Goal: Task Accomplishment & Management: Use online tool/utility

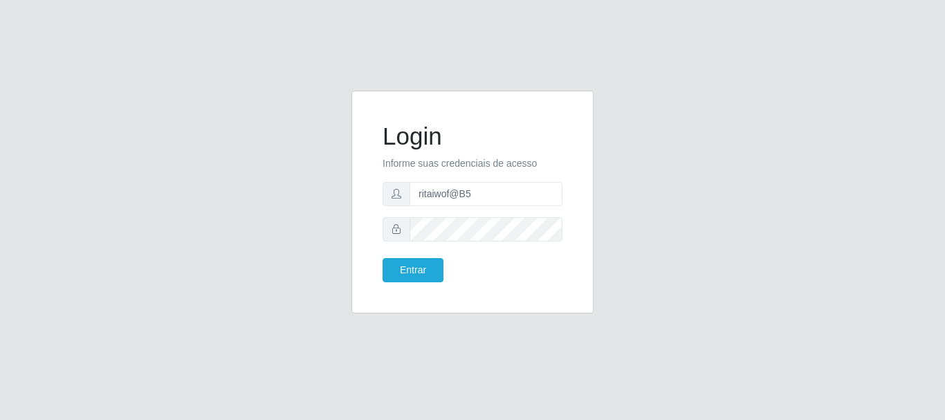
type input "ritaiwof@B5"
click at [411, 275] on button "Entrar" at bounding box center [412, 270] width 61 height 24
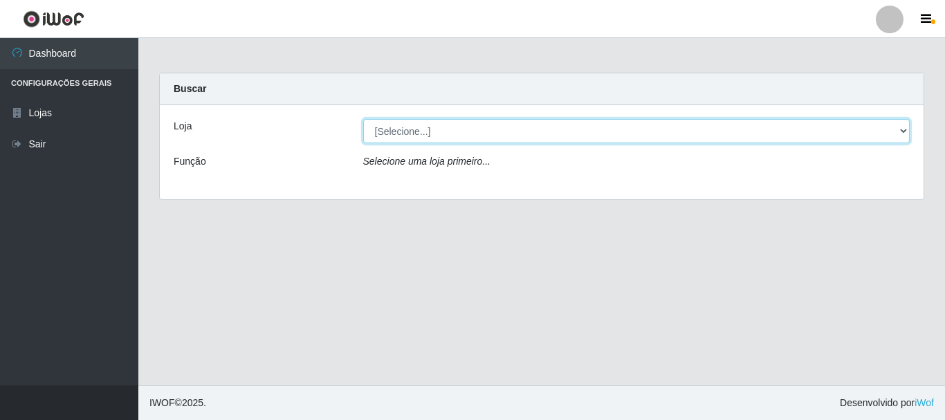
click at [899, 129] on select "[Selecione...] Bemais Supermercados - B5 Anatólia" at bounding box center [636, 131] width 547 height 24
select select "405"
click at [363, 119] on select "[Selecione...] Bemais Supermercados - B5 Anatólia" at bounding box center [636, 131] width 547 height 24
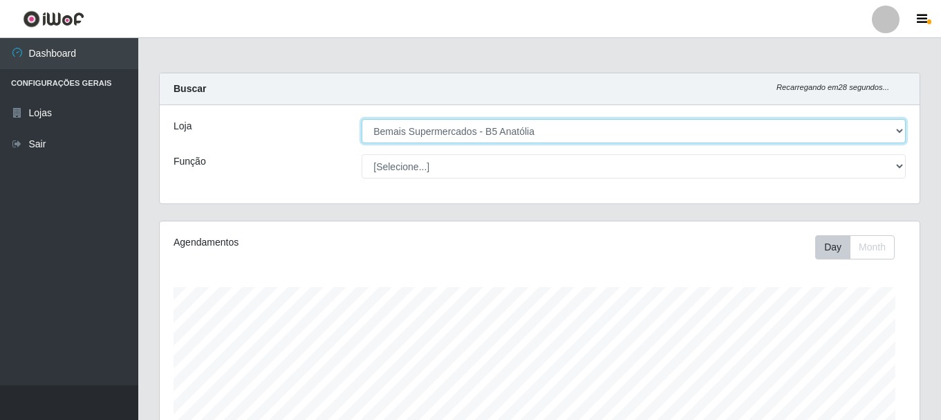
scroll to position [287, 760]
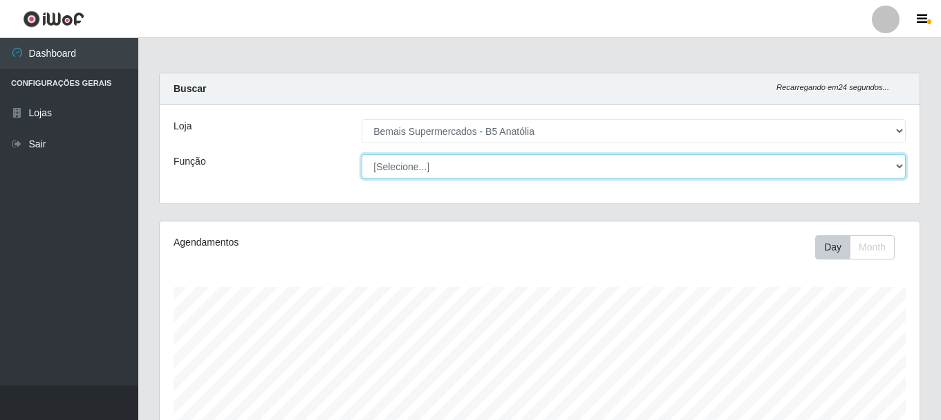
click at [898, 163] on select "[Selecione...] ASG ASG + ASG ++ Auxiliar de Estacionamento Auxiliar de Estacion…" at bounding box center [634, 166] width 544 height 24
select select "72"
click at [362, 154] on select "[Selecione...] ASG ASG + ASG ++ Auxiliar de Estacionamento Auxiliar de Estacion…" at bounding box center [634, 166] width 544 height 24
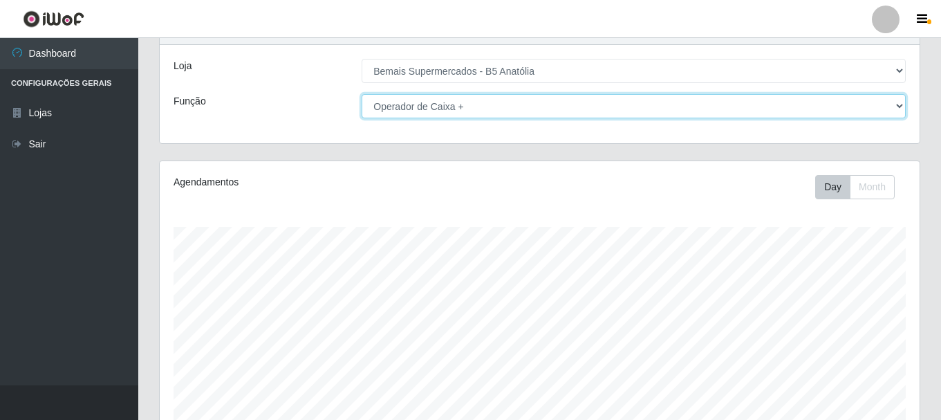
scroll to position [252, 0]
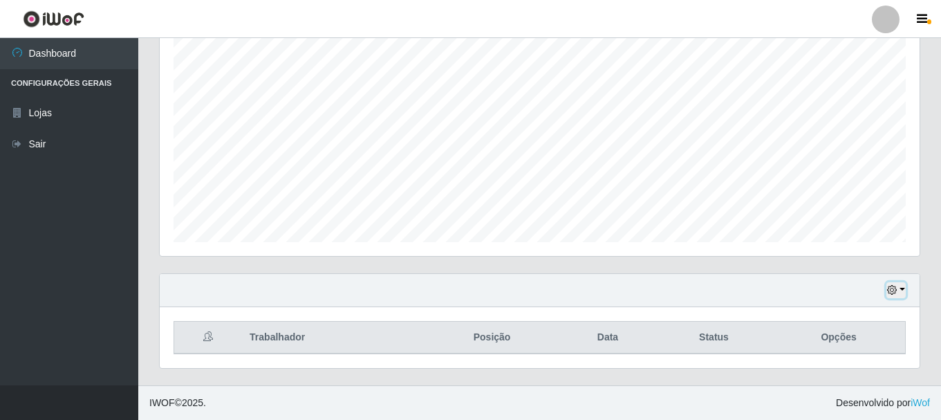
click at [901, 291] on button "button" at bounding box center [896, 290] width 19 height 16
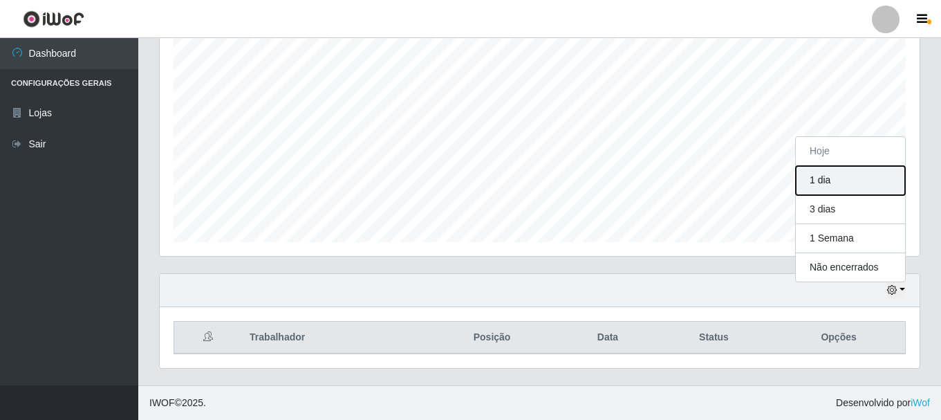
click at [833, 186] on button "1 dia" at bounding box center [850, 180] width 109 height 29
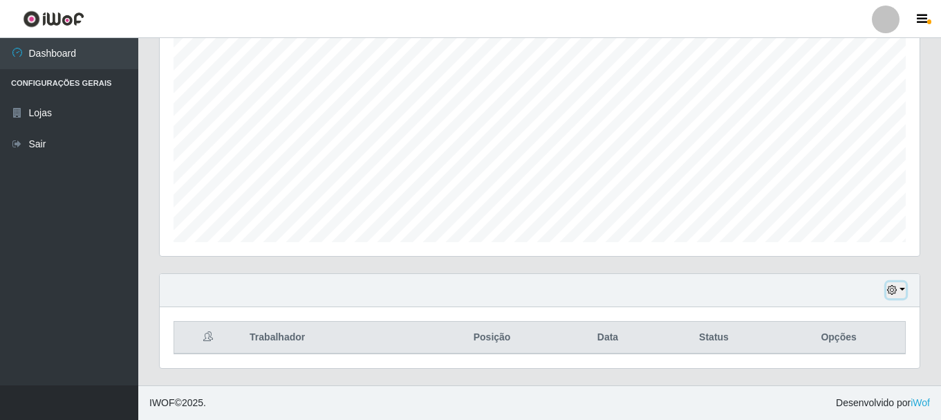
click at [892, 291] on icon "button" at bounding box center [892, 290] width 10 height 10
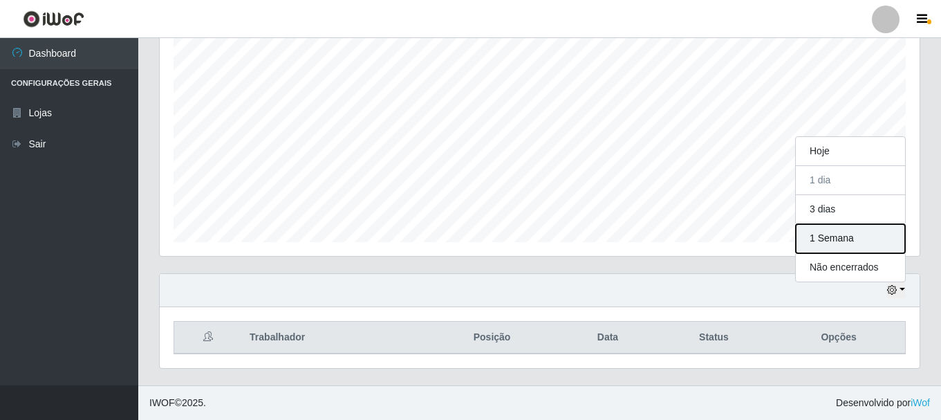
click at [833, 242] on button "1 Semana" at bounding box center [850, 238] width 109 height 29
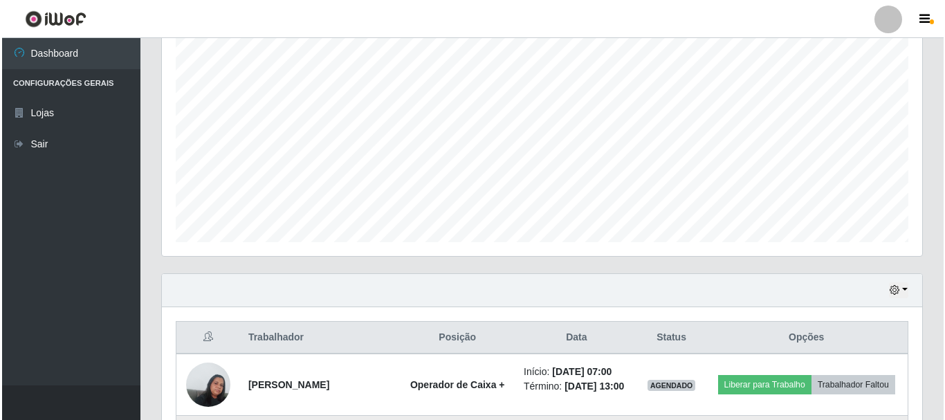
scroll to position [460, 0]
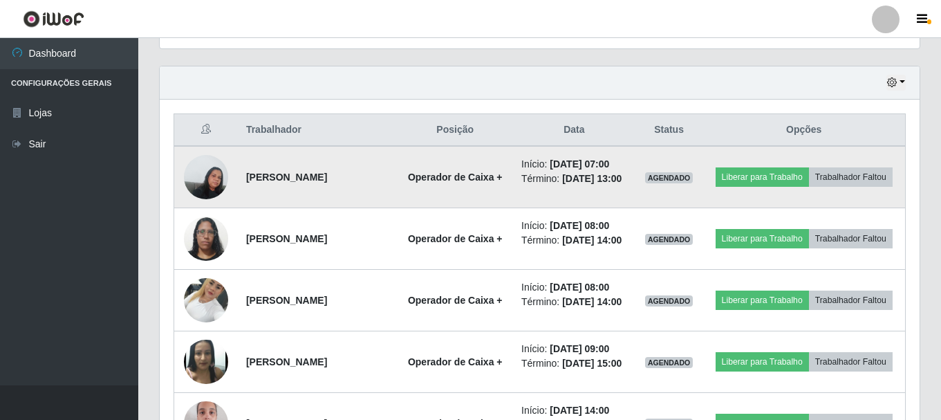
click at [215, 183] on img at bounding box center [206, 176] width 44 height 59
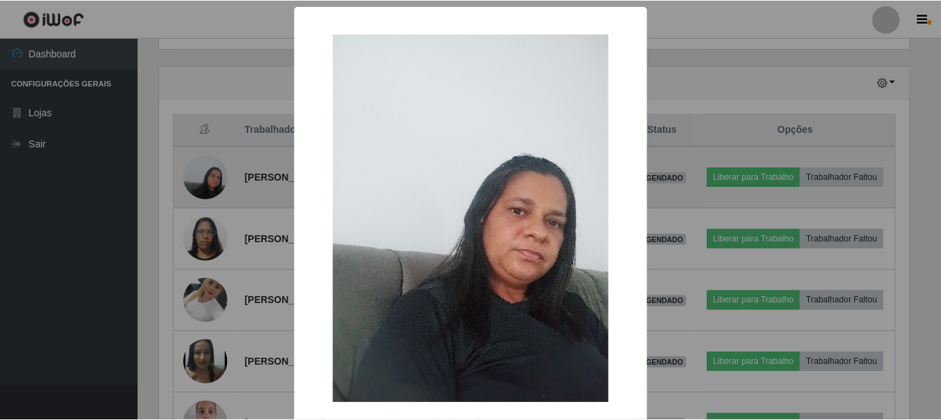
scroll to position [287, 753]
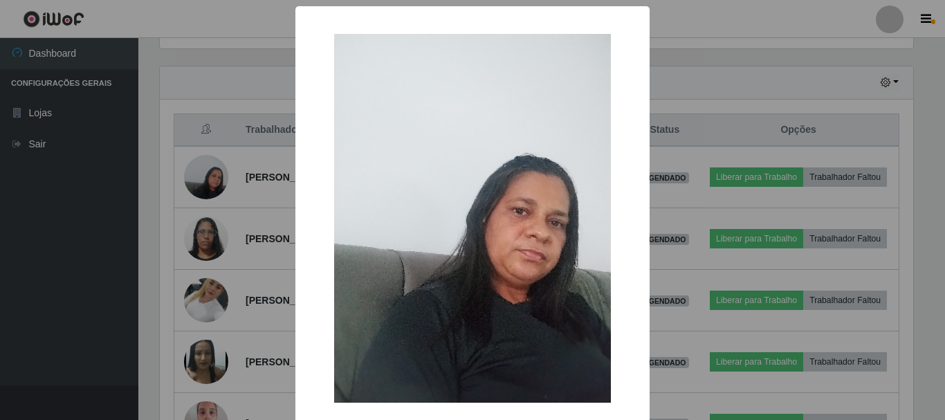
click at [694, 165] on div "× OK Cancel" at bounding box center [472, 210] width 945 height 420
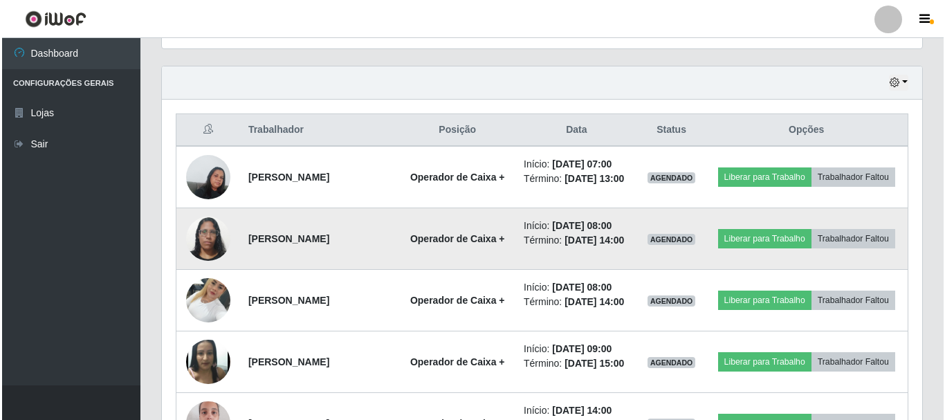
scroll to position [287, 760]
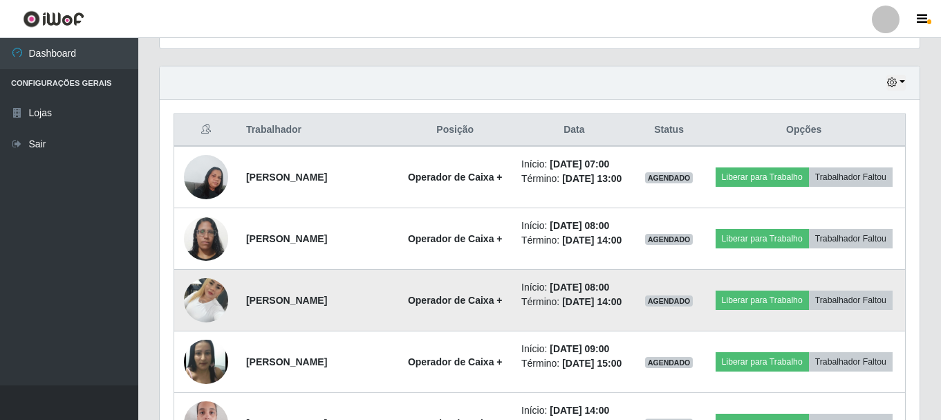
click at [201, 329] on img at bounding box center [206, 299] width 44 height 59
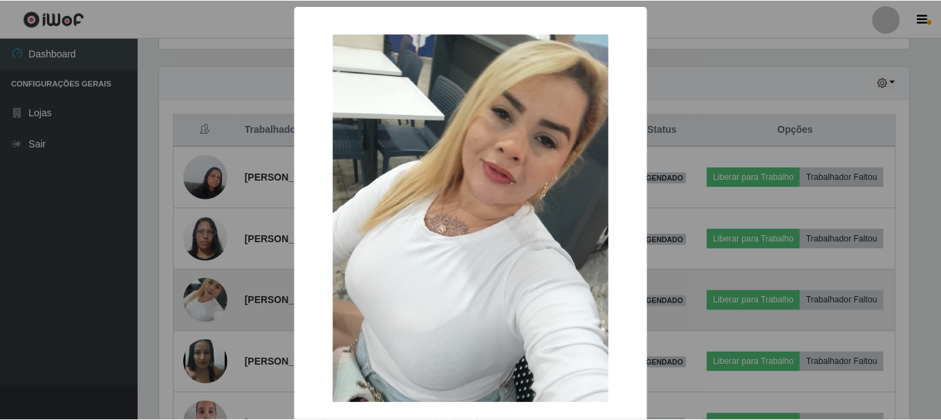
scroll to position [287, 753]
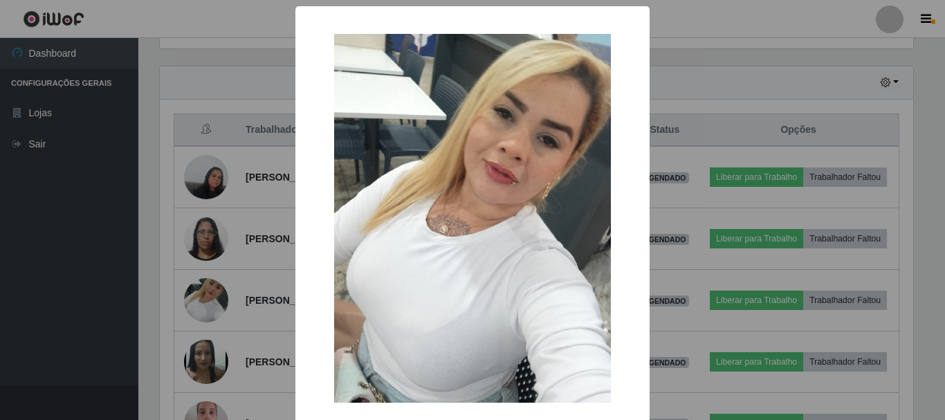
click at [693, 216] on div "× OK Cancel" at bounding box center [472, 210] width 945 height 420
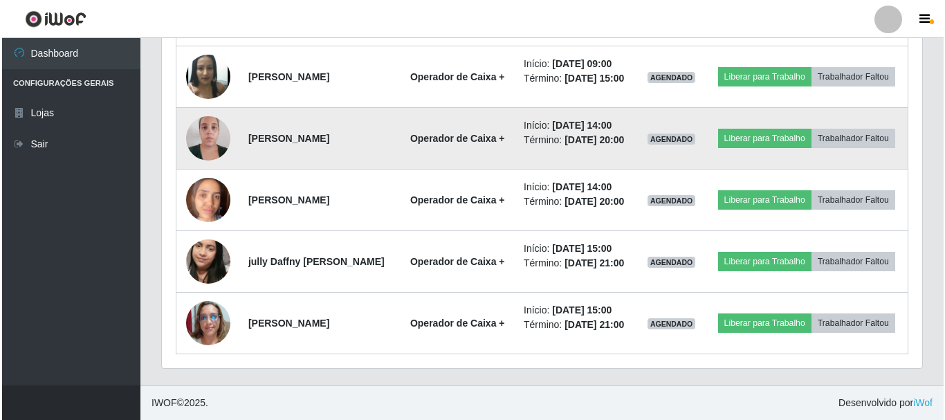
scroll to position [806, 0]
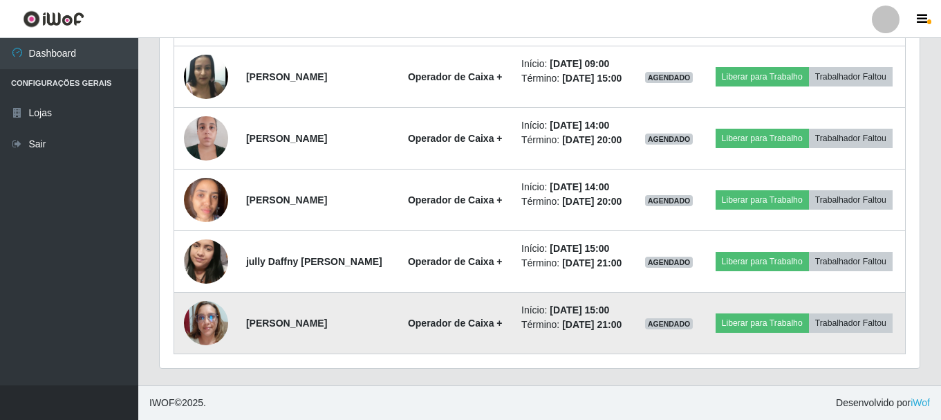
click at [187, 345] on img at bounding box center [206, 323] width 44 height 44
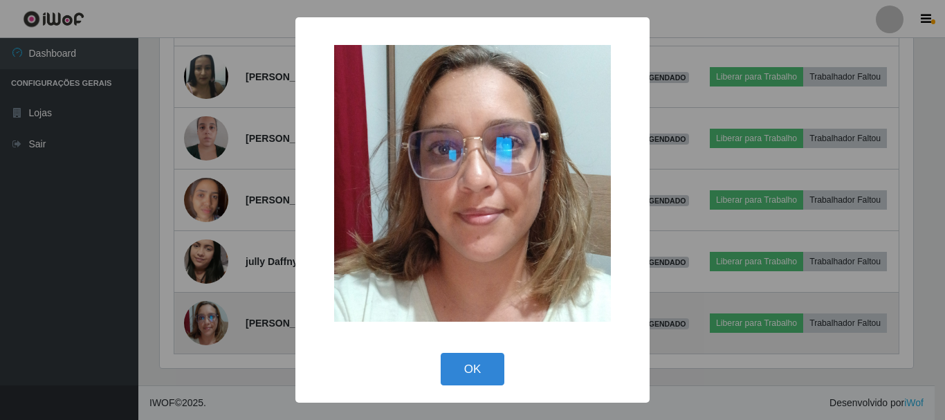
scroll to position [287, 753]
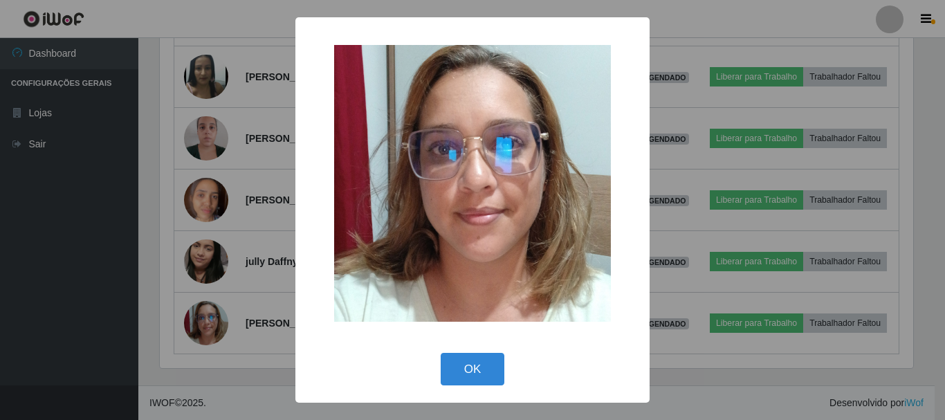
click at [667, 176] on div "× OK Cancel" at bounding box center [472, 210] width 945 height 420
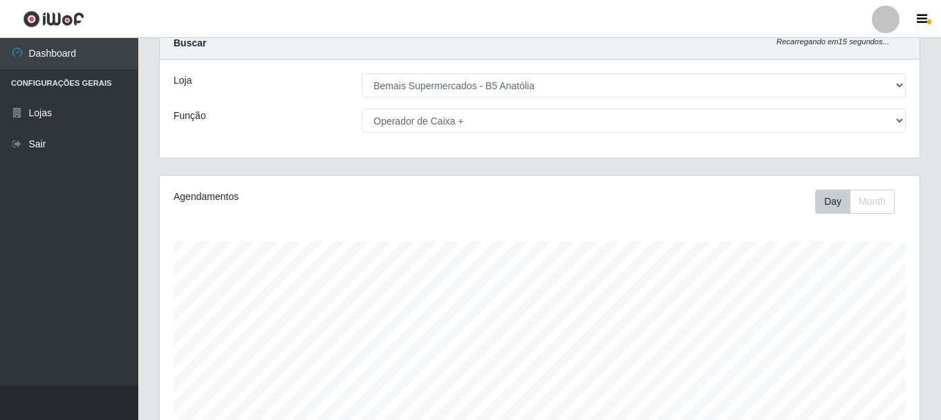
scroll to position [0, 0]
